Goal: Task Accomplishment & Management: Manage account settings

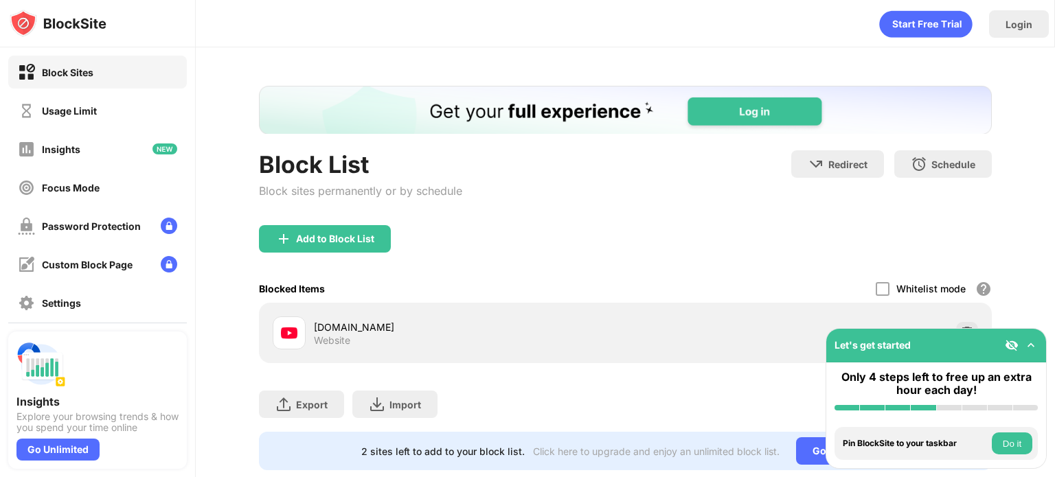
scroll to position [41, 0]
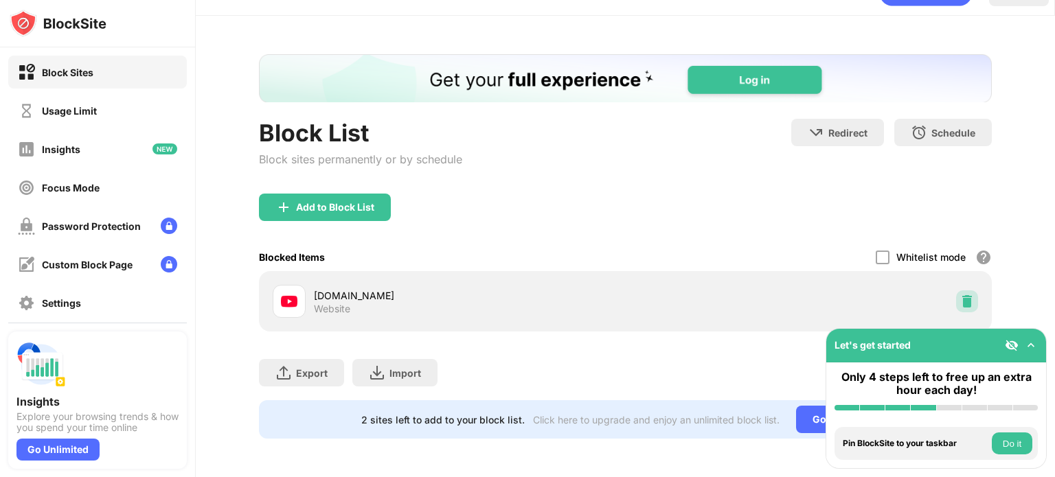
click at [960, 295] on img at bounding box center [967, 302] width 14 height 14
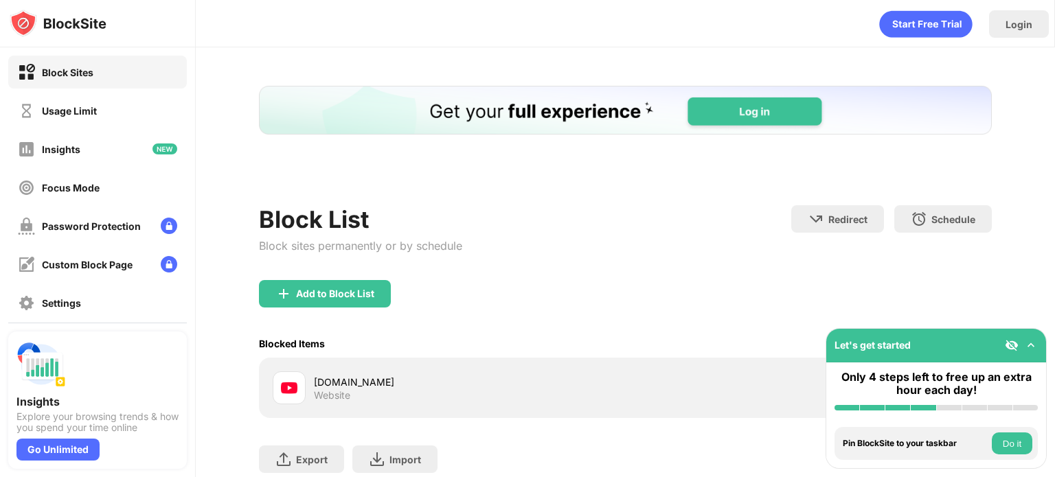
scroll to position [41, 0]
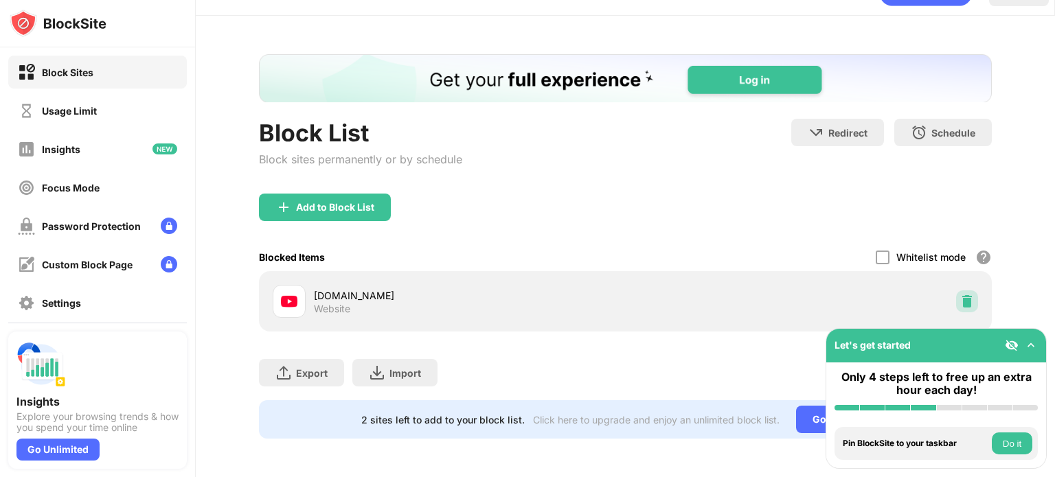
click at [960, 295] on img at bounding box center [967, 302] width 14 height 14
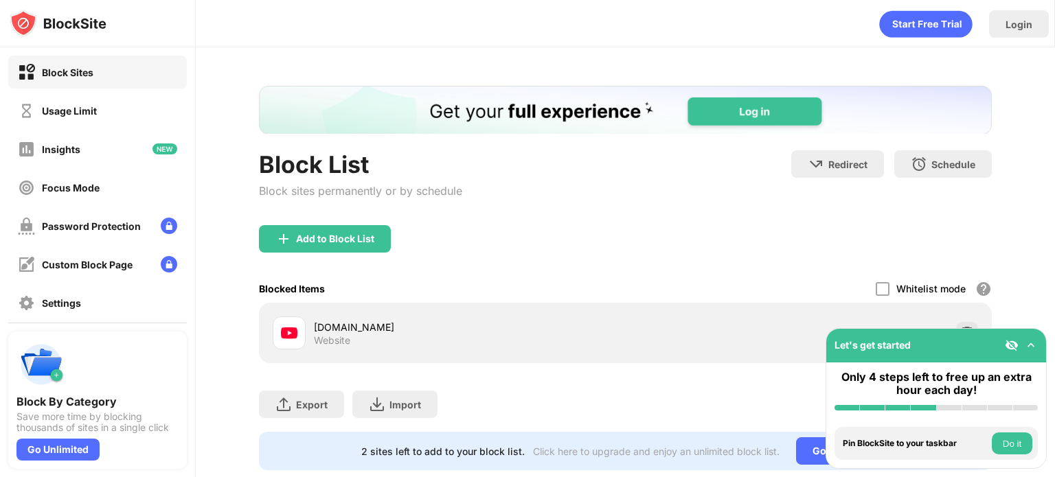
scroll to position [41, 0]
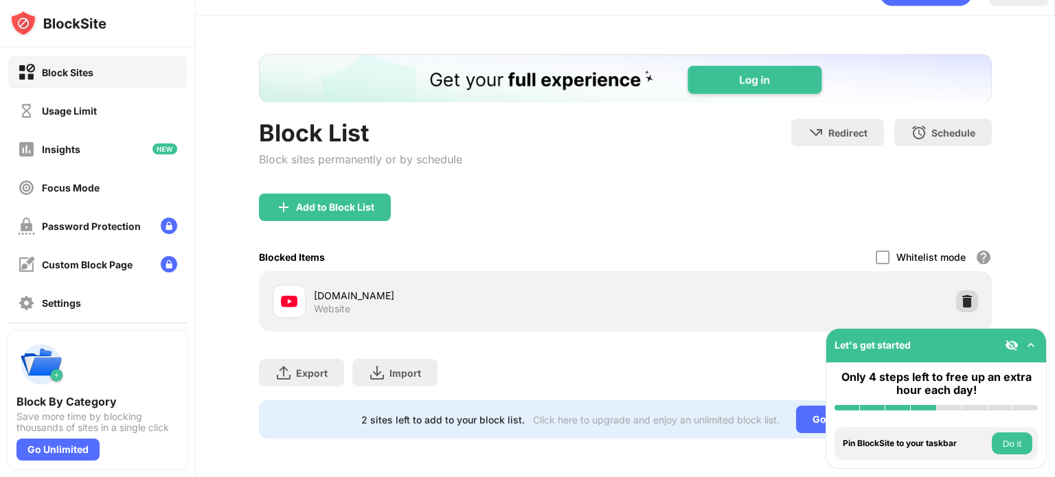
click at [960, 295] on img at bounding box center [967, 302] width 14 height 14
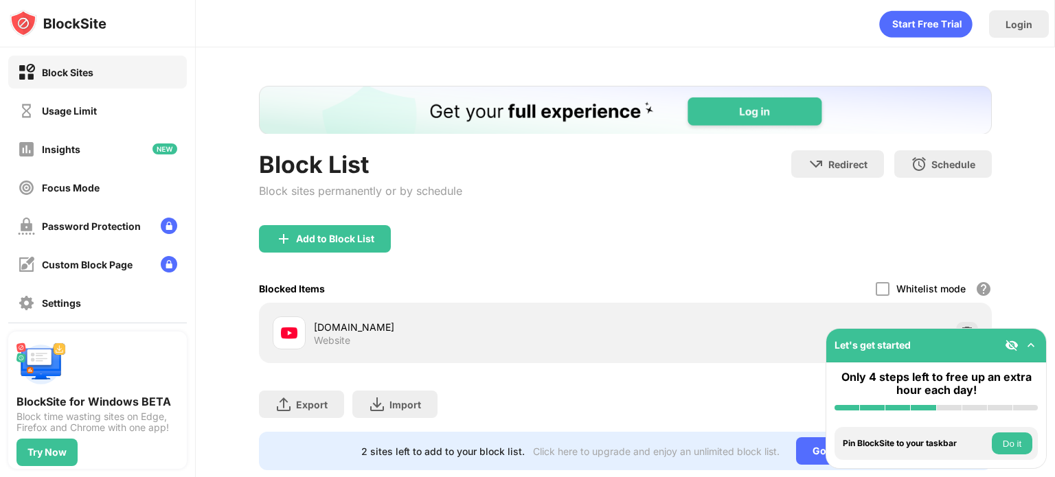
scroll to position [41, 0]
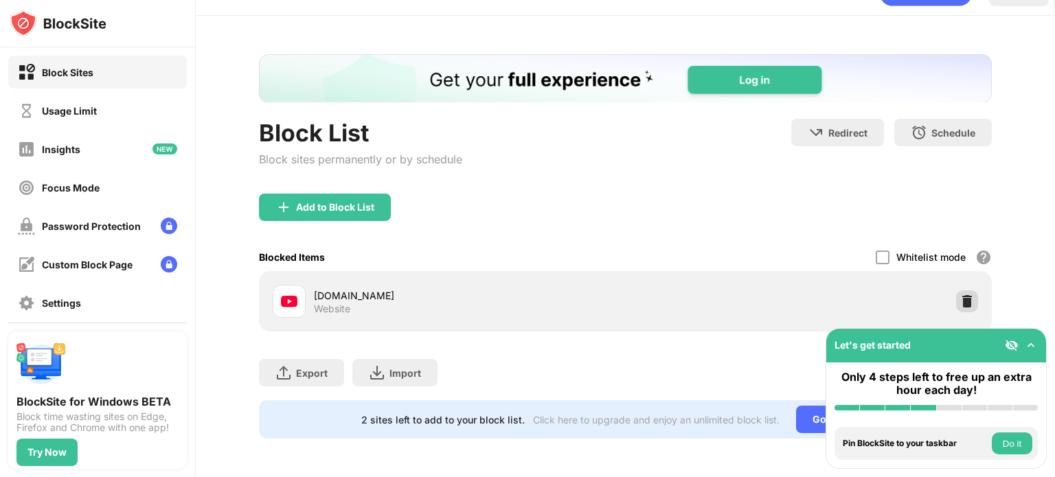
click at [960, 295] on img at bounding box center [967, 302] width 14 height 14
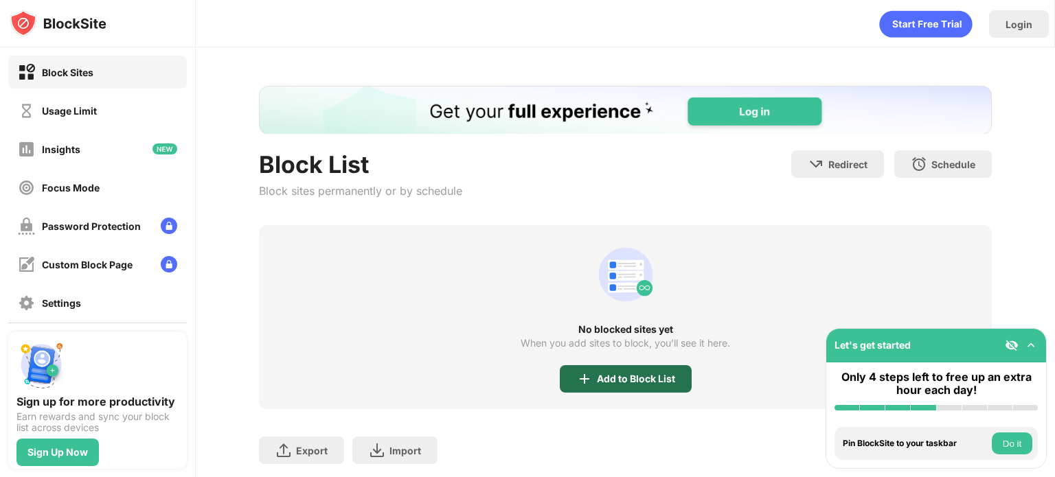
click at [625, 367] on div "Add to Block List" at bounding box center [626, 378] width 132 height 27
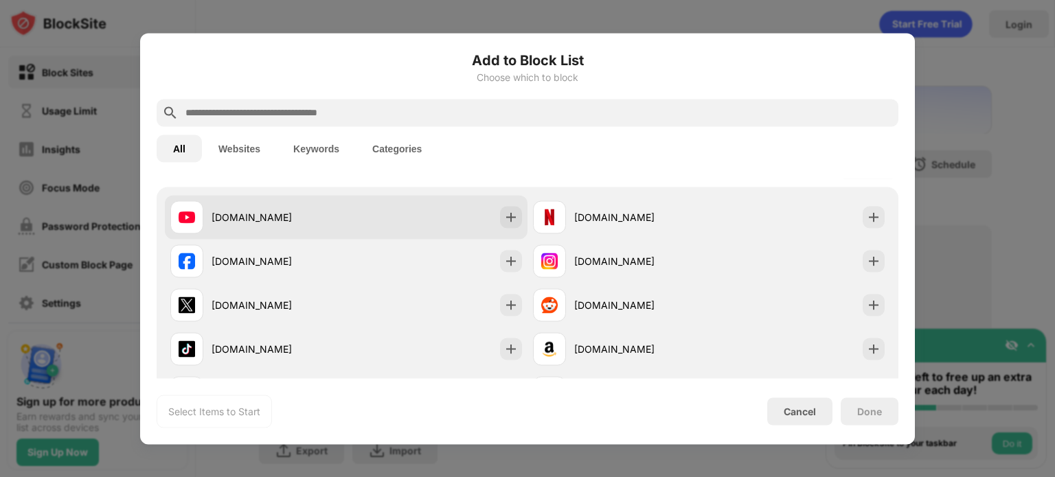
scroll to position [137, 0]
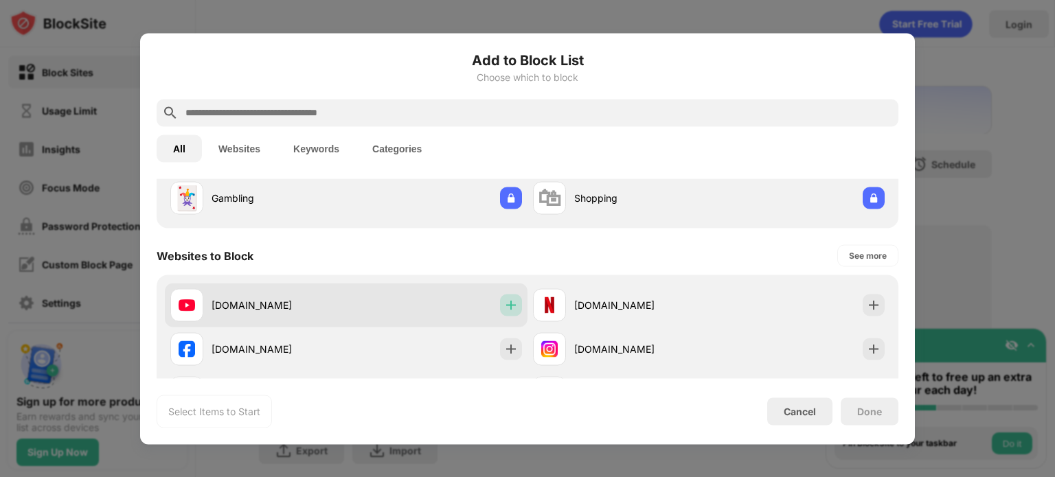
click at [508, 310] on img at bounding box center [511, 305] width 14 height 14
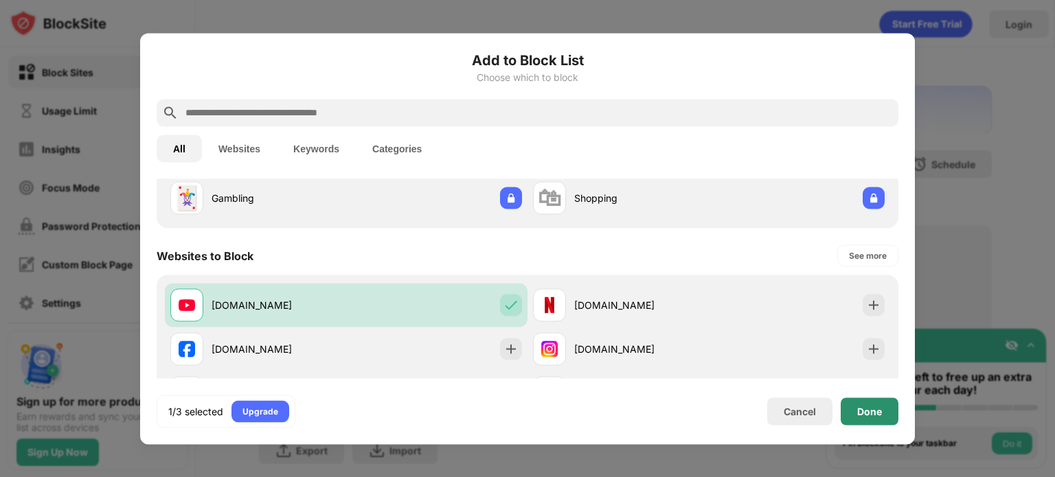
click at [881, 414] on div "Done" at bounding box center [869, 410] width 58 height 27
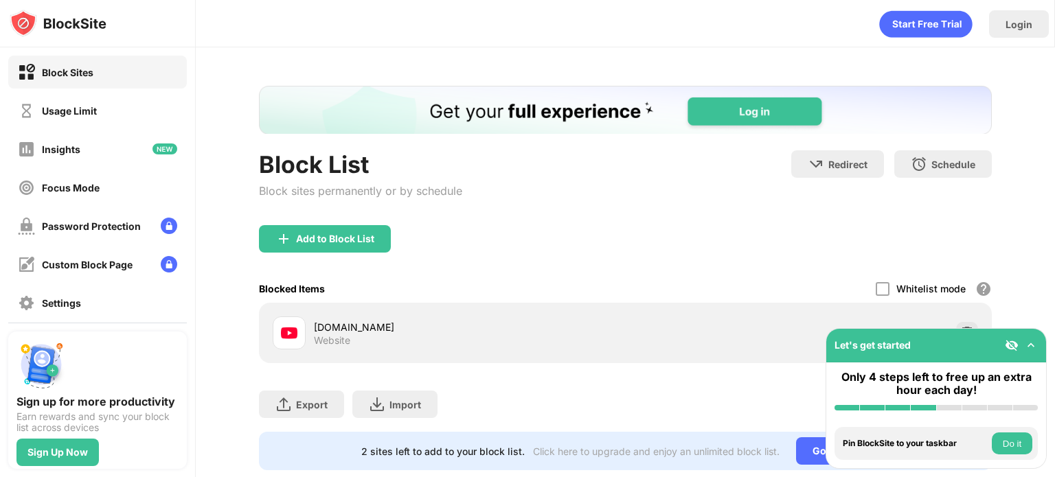
click at [550, 277] on div "Blocked Items Whitelist mode Block all websites except for those in your whitel…" at bounding box center [625, 289] width 733 height 28
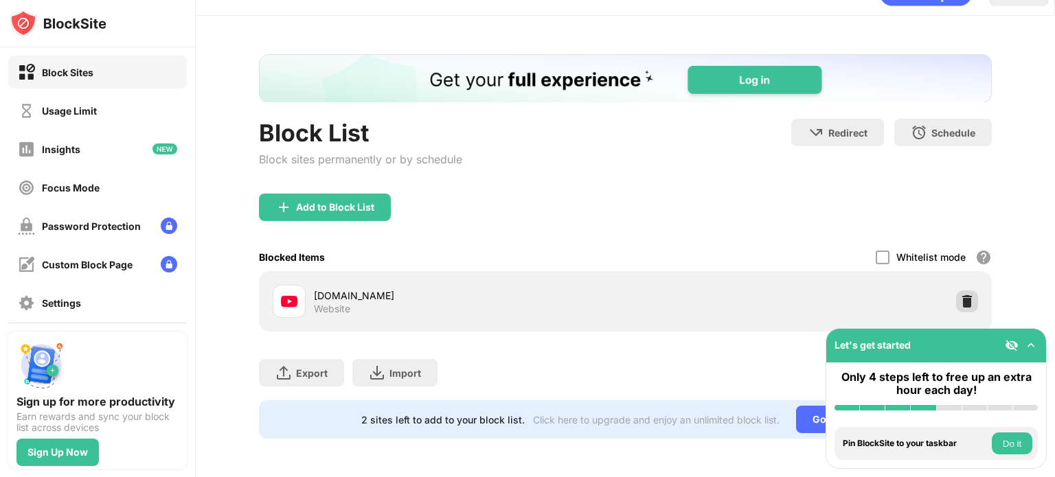
click at [960, 295] on img at bounding box center [967, 302] width 14 height 14
